Goal: Download file/media

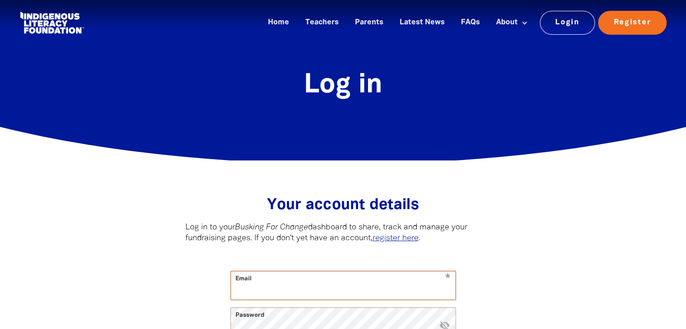
type input "[EMAIL_ADDRESS][DOMAIN_NAME]"
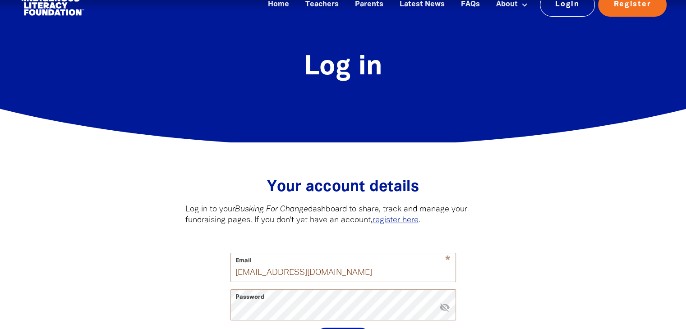
scroll to position [42, 0]
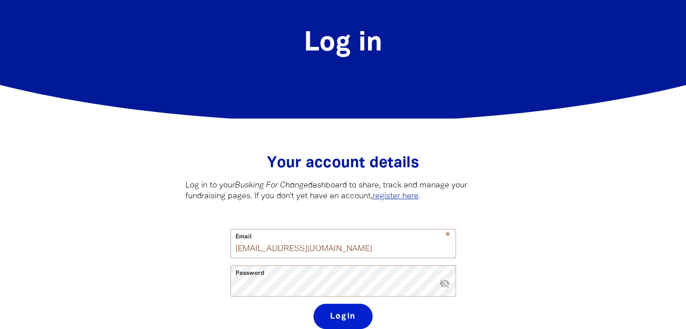
click at [337, 316] on button "Login" at bounding box center [342, 316] width 59 height 25
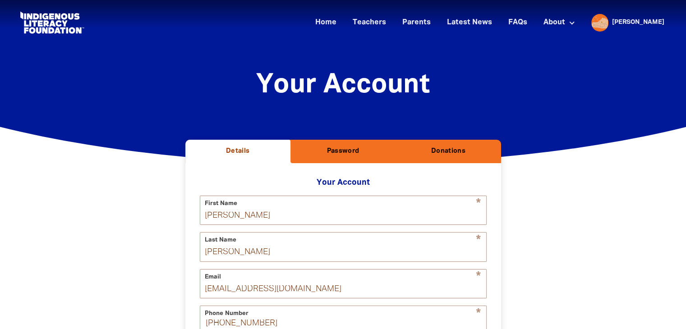
scroll to position [163, 0]
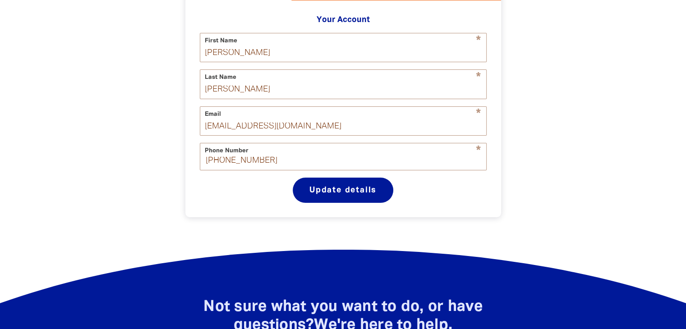
select select "AU"
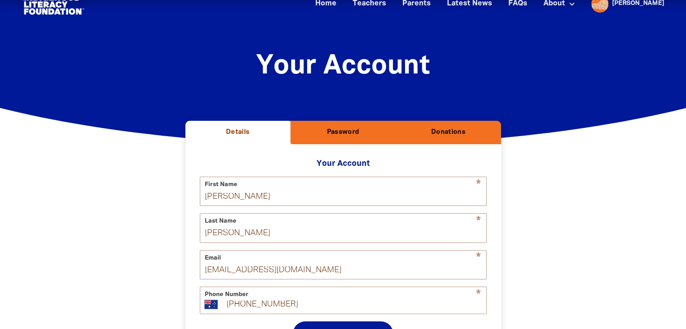
scroll to position [0, 0]
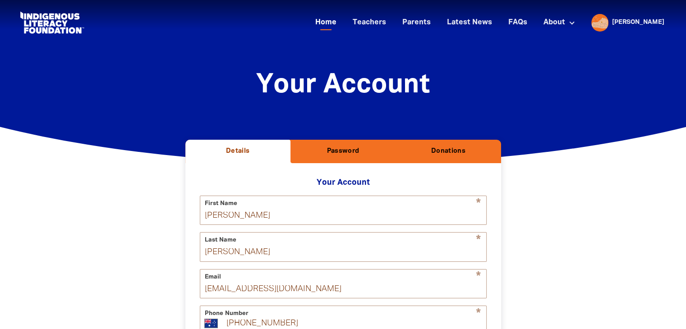
click at [342, 20] on link "Home" at bounding box center [326, 22] width 32 height 15
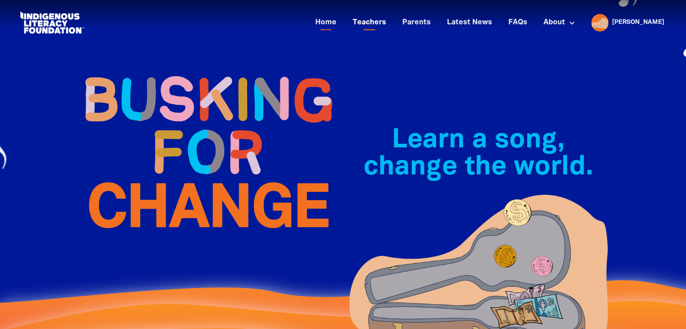
click at [391, 24] on link "Teachers" at bounding box center [369, 22] width 44 height 15
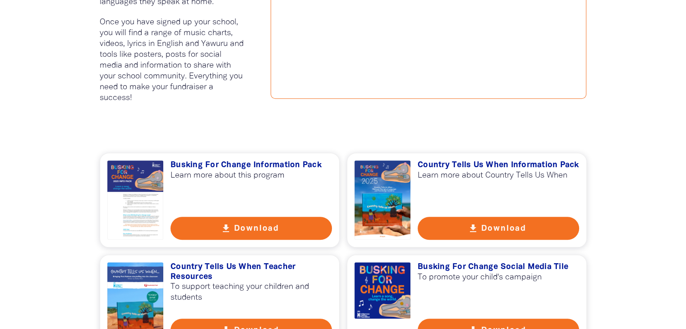
scroll to position [577, 0]
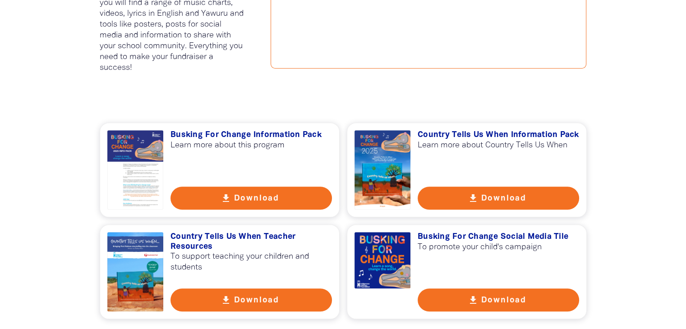
click at [510, 195] on button "get_app Download" at bounding box center [497, 198] width 161 height 23
click at [256, 305] on button "get_app Download" at bounding box center [250, 299] width 161 height 23
click at [513, 295] on button "get_app Download" at bounding box center [497, 299] width 161 height 23
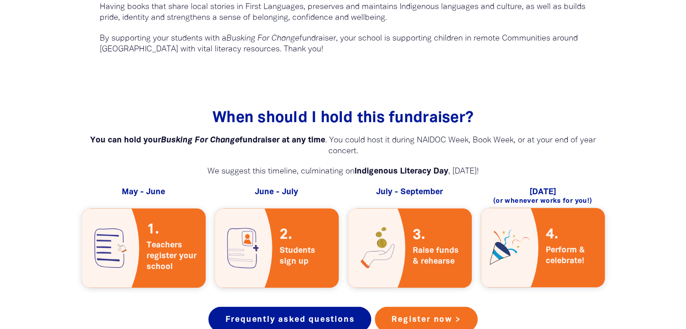
scroll to position [1659, 0]
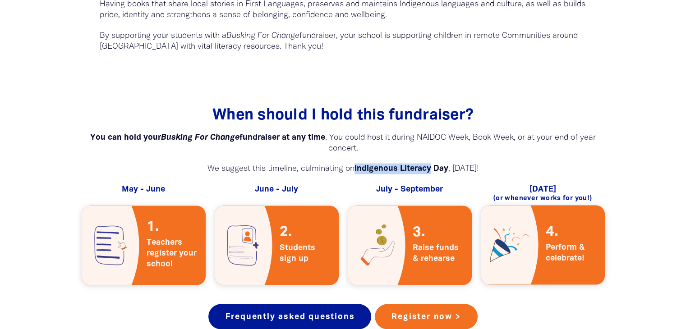
drag, startPoint x: 319, startPoint y: 155, endPoint x: 394, endPoint y: 152, distance: 75.3
click at [394, 165] on strong "Indigenous Literacy Day" at bounding box center [401, 168] width 94 height 7
copy strong "Indigenous Literacy"
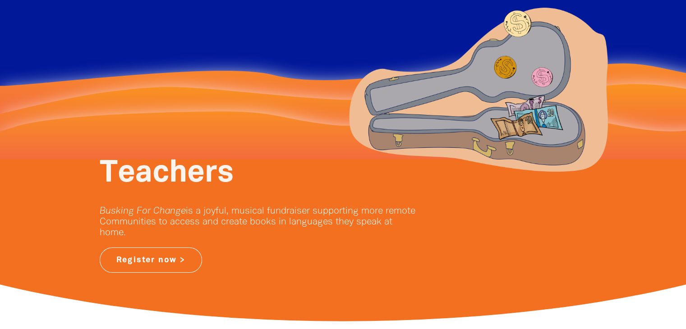
scroll to position [0, 0]
